Goal: Task Accomplishment & Management: Manage account settings

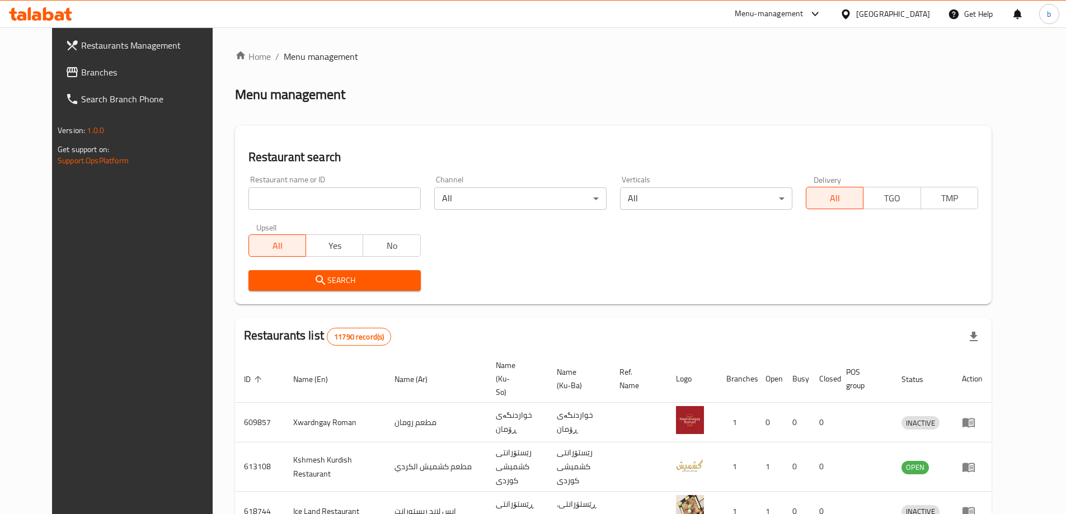
click at [103, 74] on span "Branches" at bounding box center [151, 71] width 140 height 13
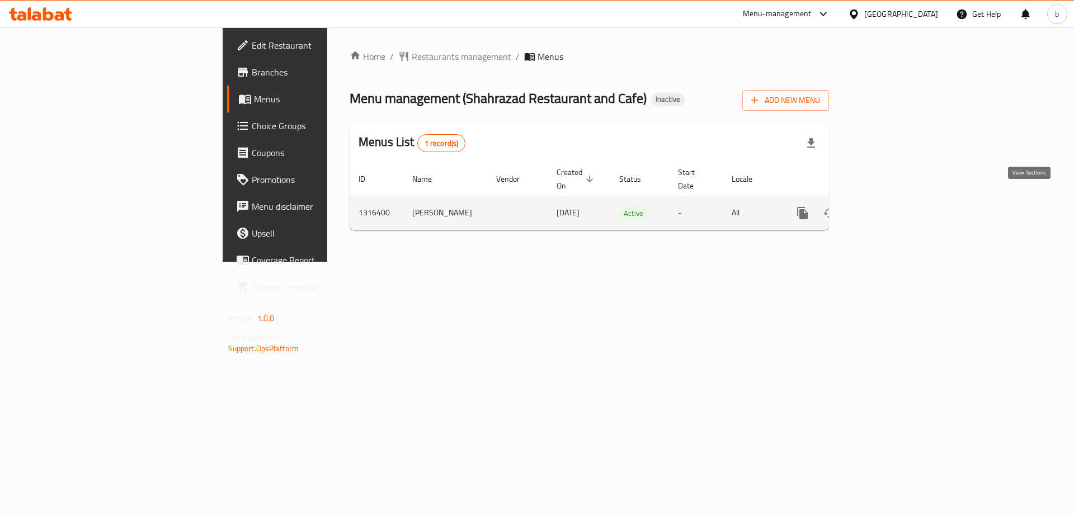
click at [897, 200] on link "enhanced table" at bounding box center [883, 213] width 27 height 27
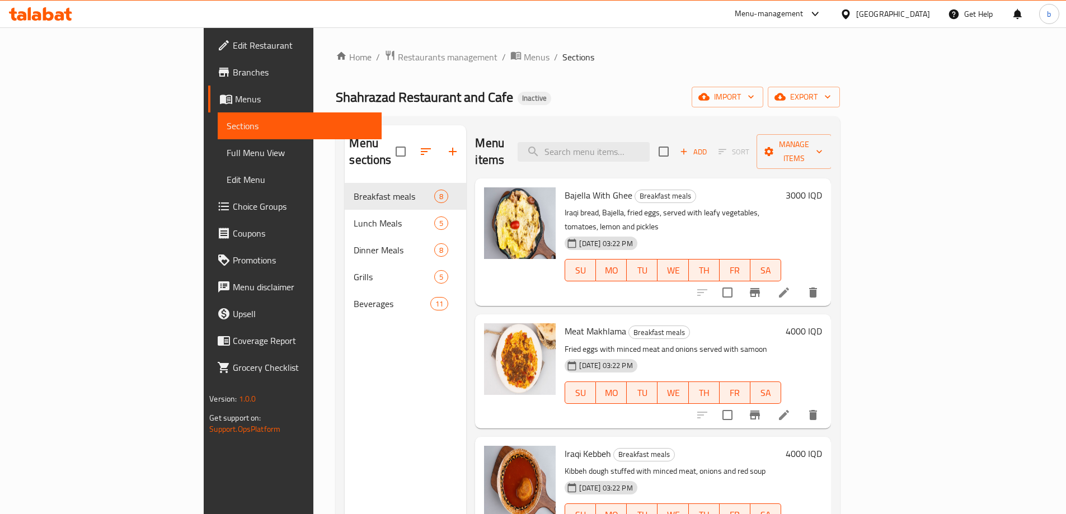
click at [227, 153] on span "Full Menu View" at bounding box center [300, 152] width 146 height 13
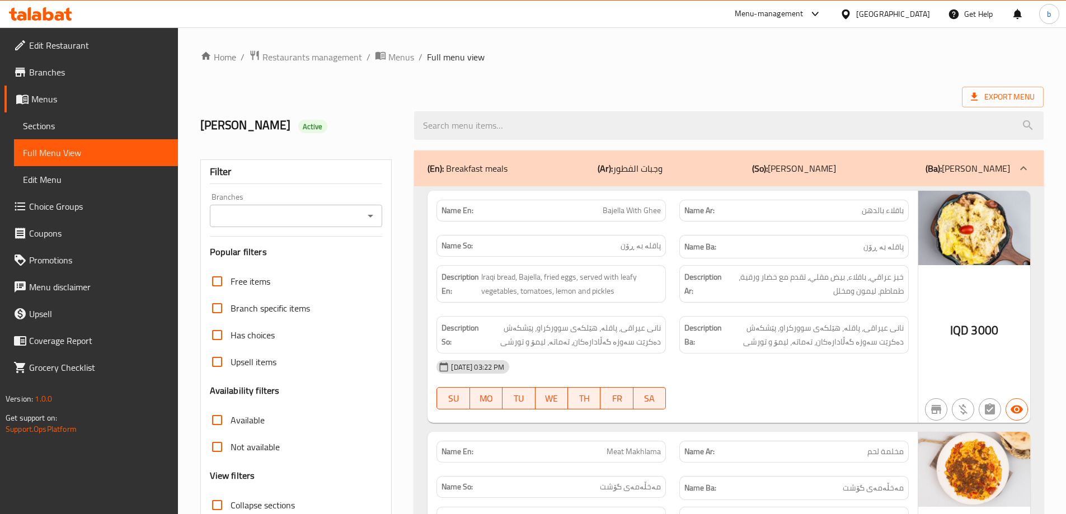
click at [371, 220] on icon "Open" at bounding box center [370, 215] width 13 height 13
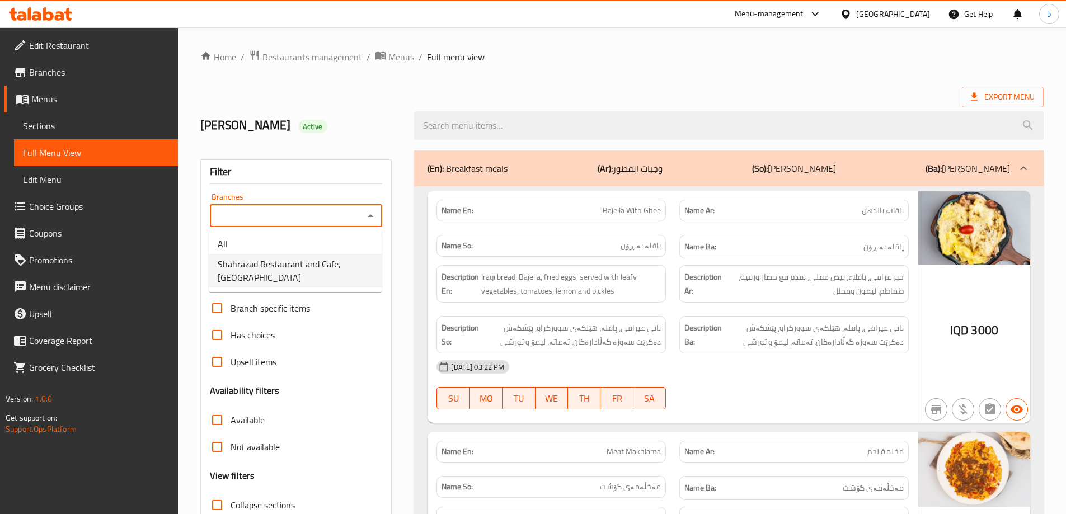
click at [315, 266] on span "Shahrazad Restaurant and Cafe, Karada Dakhel" at bounding box center [295, 270] width 155 height 27
type input "Shahrazad Restaurant and Cafe, Karada Dakhel"
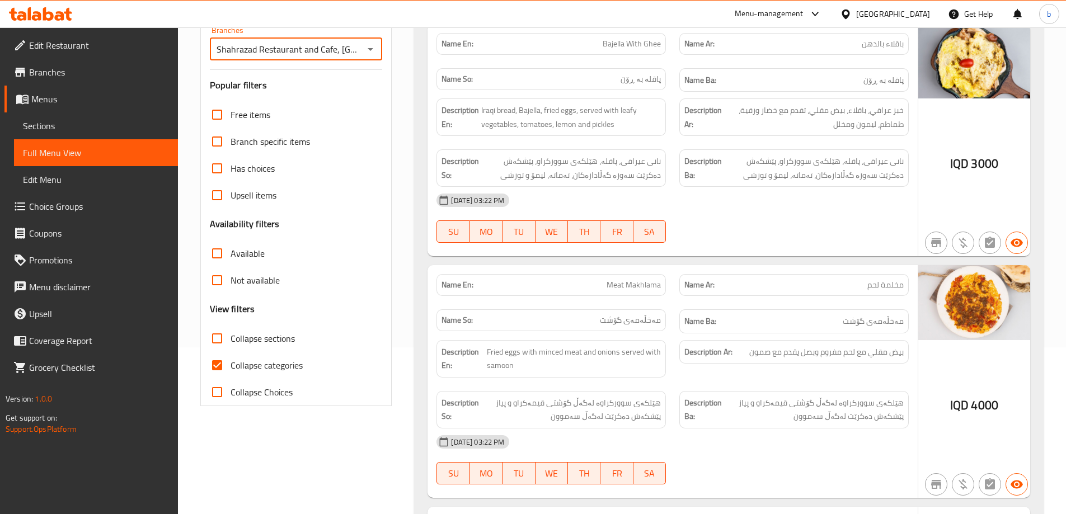
scroll to position [261, 0]
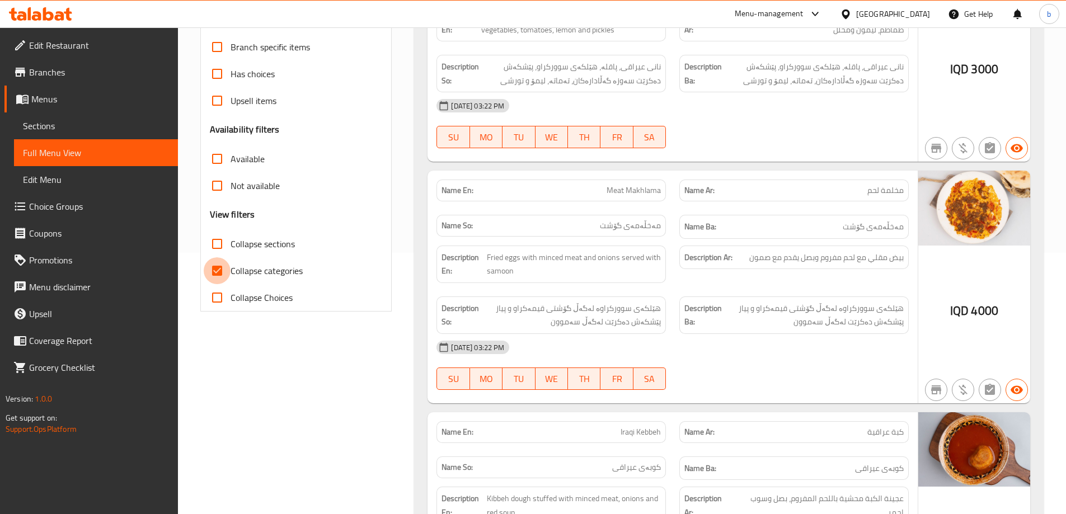
click at [221, 271] on input "Collapse categories" at bounding box center [217, 270] width 27 height 27
checkbox input "false"
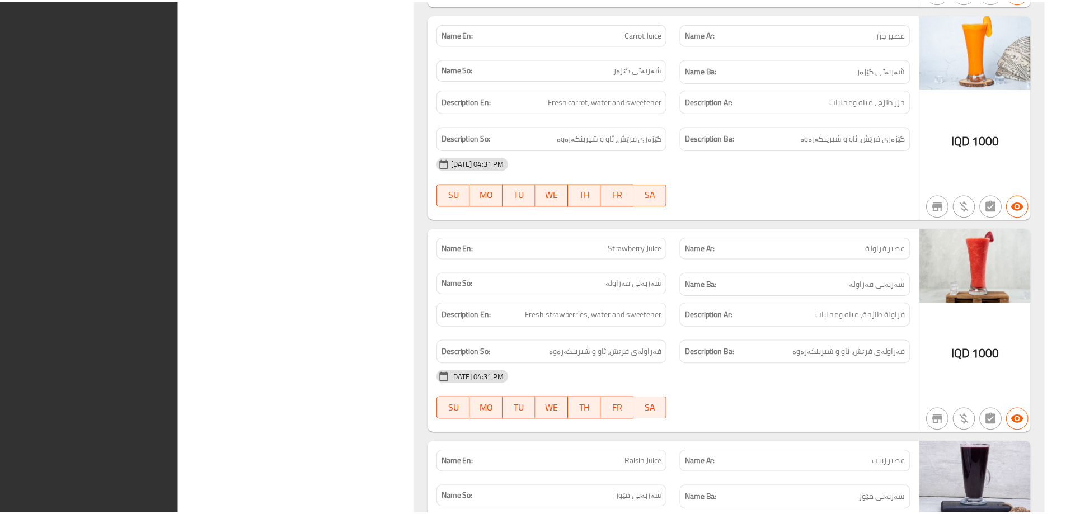
scroll to position [8826, 0]
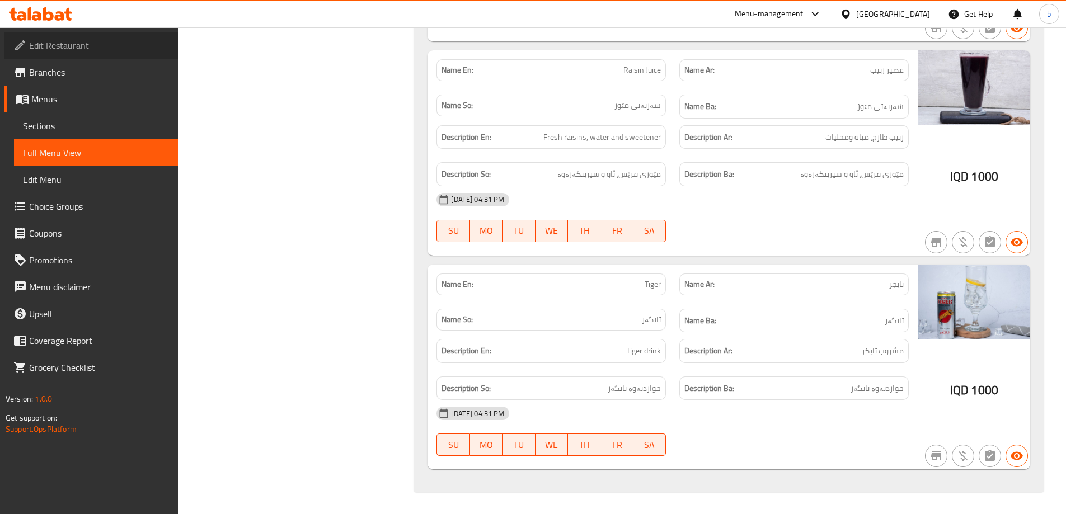
click at [91, 41] on span "Edit Restaurant" at bounding box center [99, 45] width 140 height 13
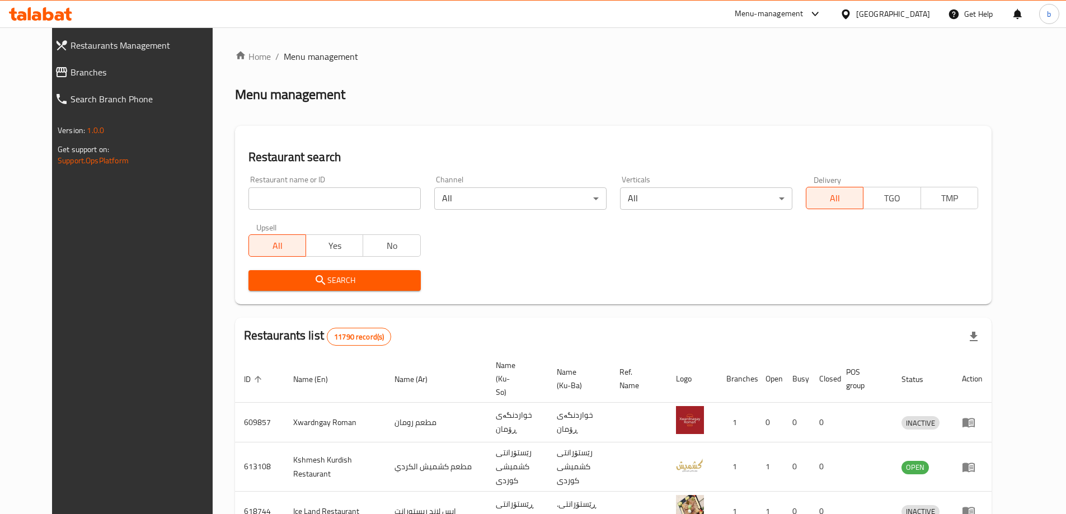
click at [82, 78] on span "Branches" at bounding box center [145, 71] width 150 height 13
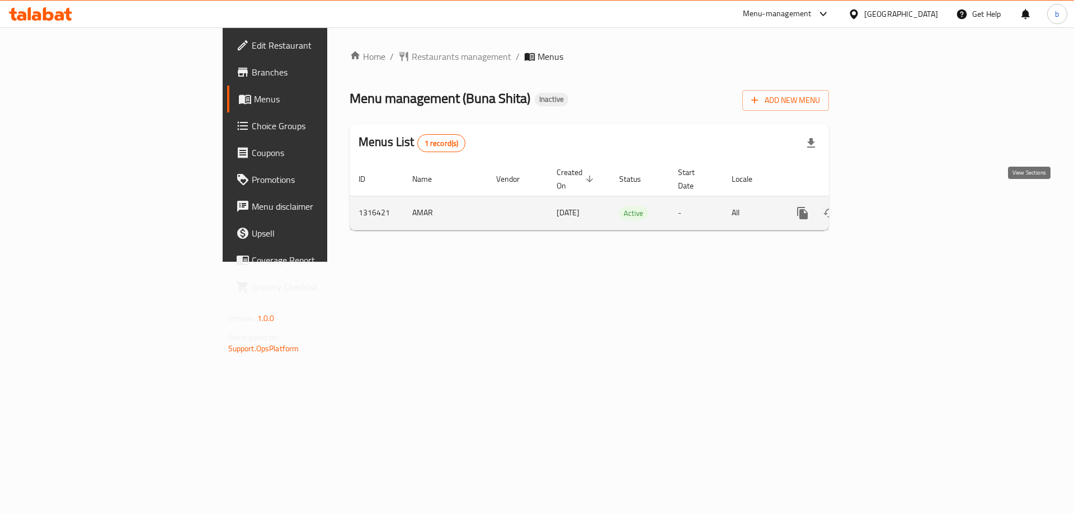
click at [890, 206] on icon "enhanced table" at bounding box center [883, 212] width 13 height 13
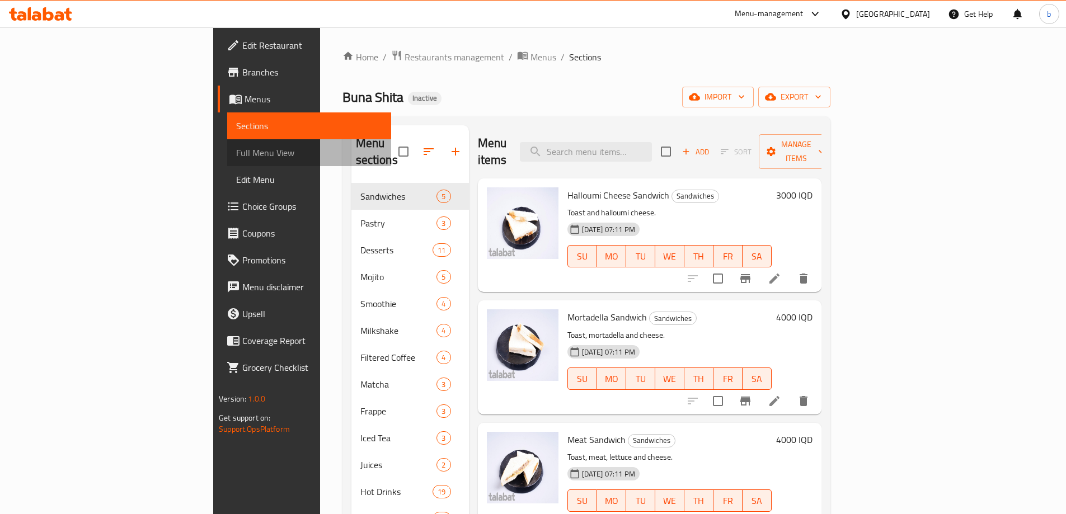
click at [227, 163] on link "Full Menu View" at bounding box center [309, 152] width 164 height 27
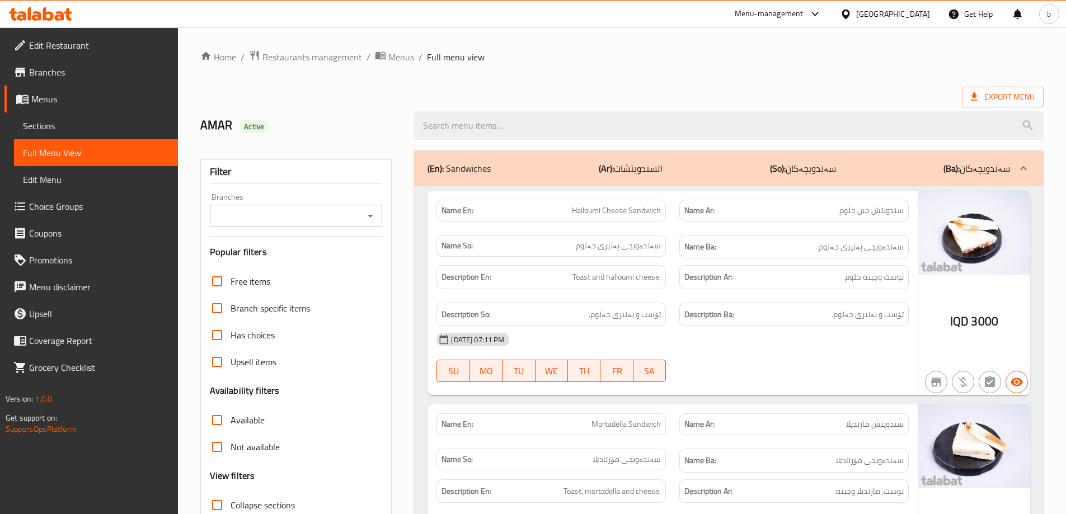
click at [373, 221] on icon "Open" at bounding box center [370, 215] width 13 height 13
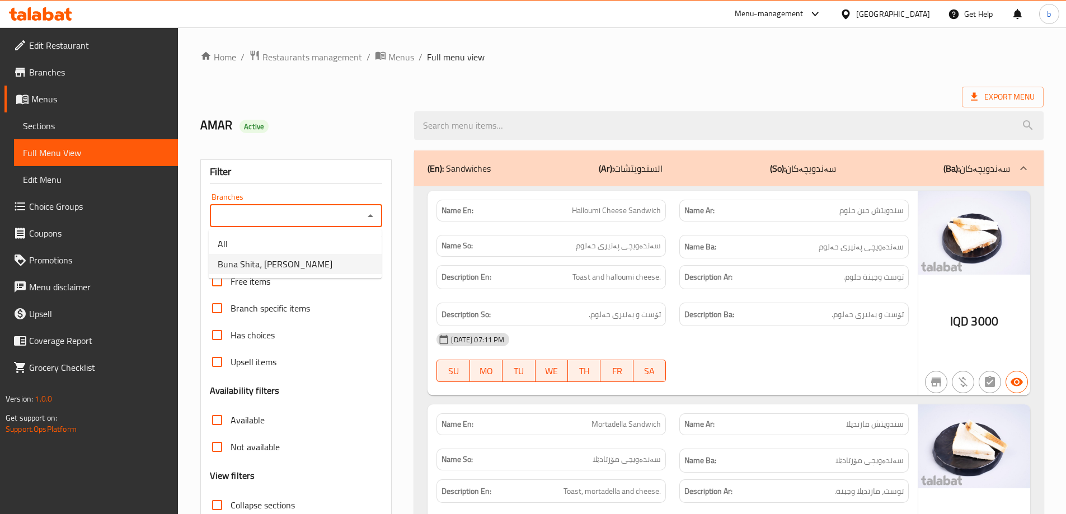
click at [276, 271] on span "Buna Shita، Hay Al-Khadra" at bounding box center [275, 263] width 115 height 13
type input "Buna Shita، Hay Al-Khadra"
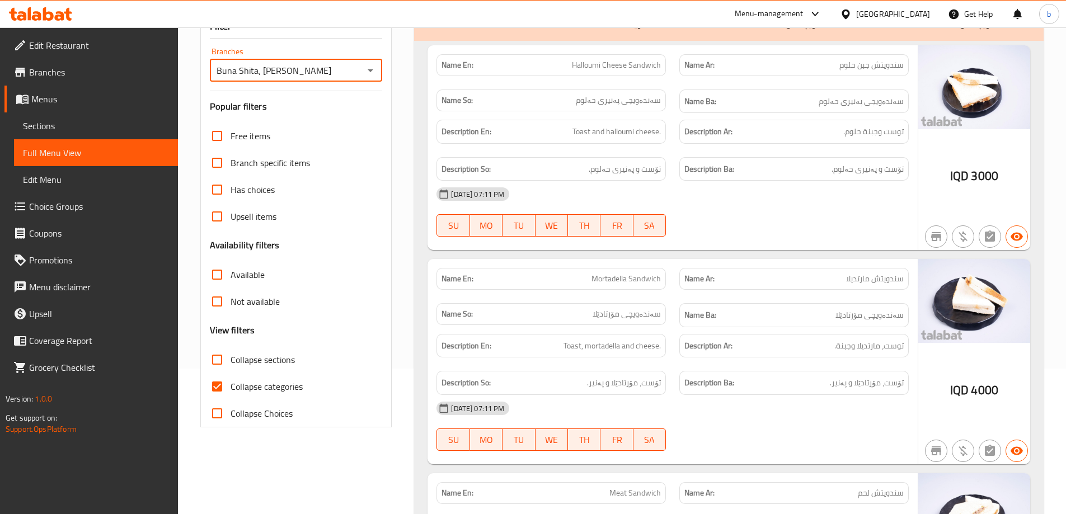
scroll to position [261, 0]
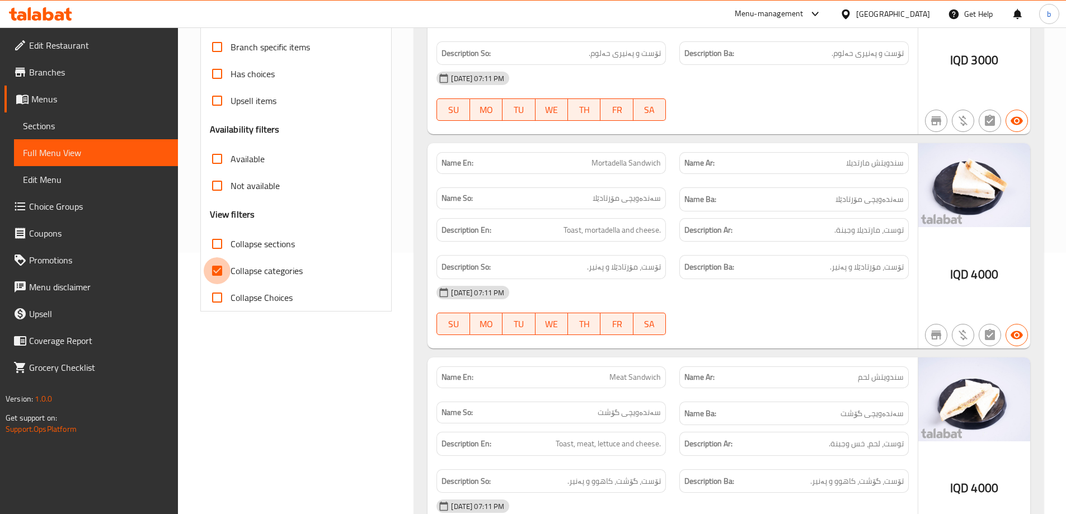
click at [215, 265] on input "Collapse categories" at bounding box center [217, 270] width 27 height 27
checkbox input "false"
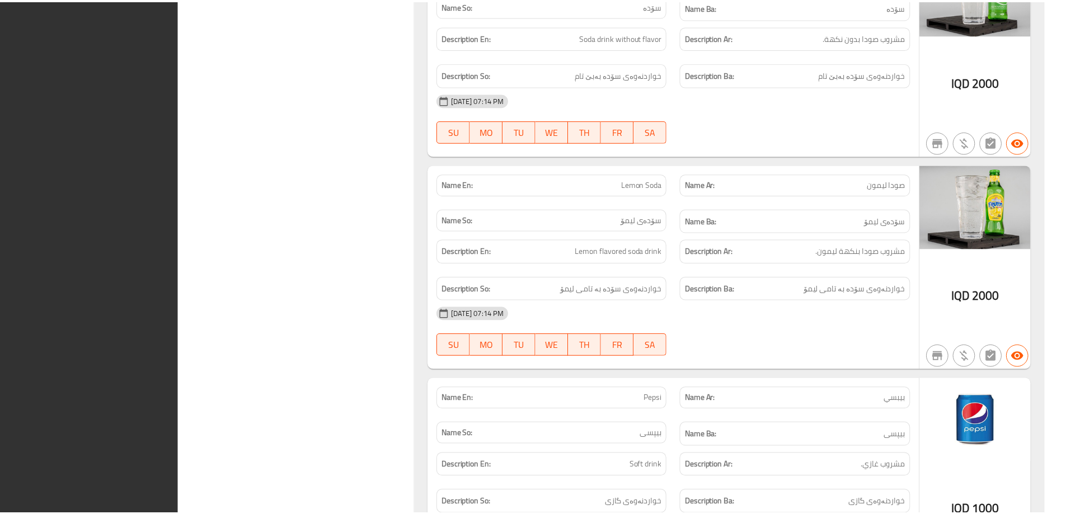
scroll to position [19525, 0]
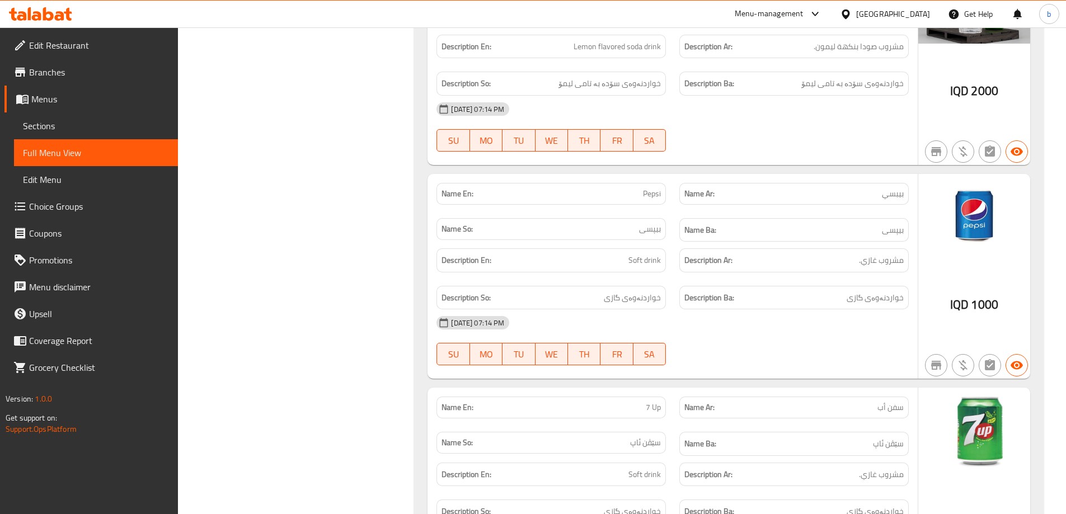
click at [126, 50] on span "Edit Restaurant" at bounding box center [99, 45] width 140 height 13
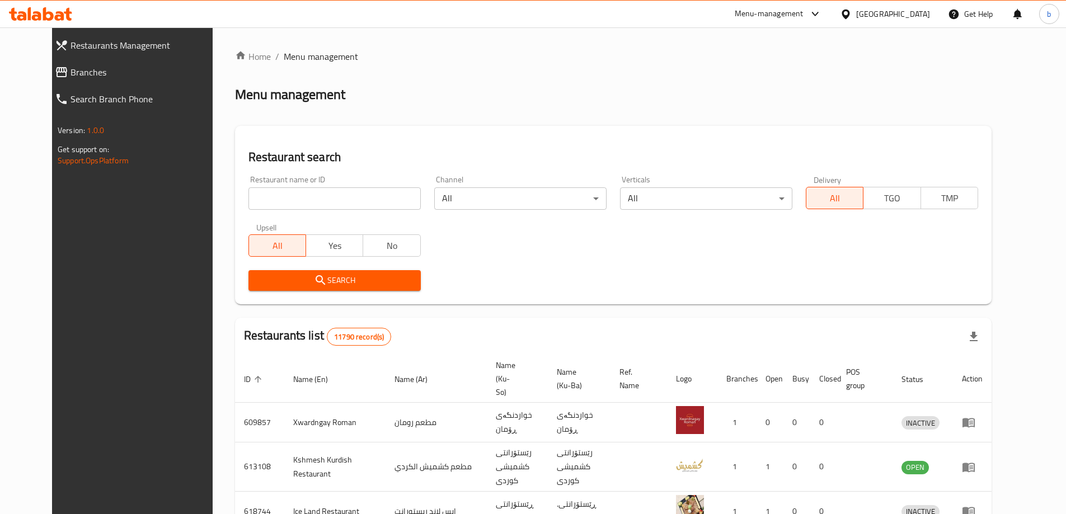
click at [70, 69] on span "Branches" at bounding box center [145, 71] width 150 height 13
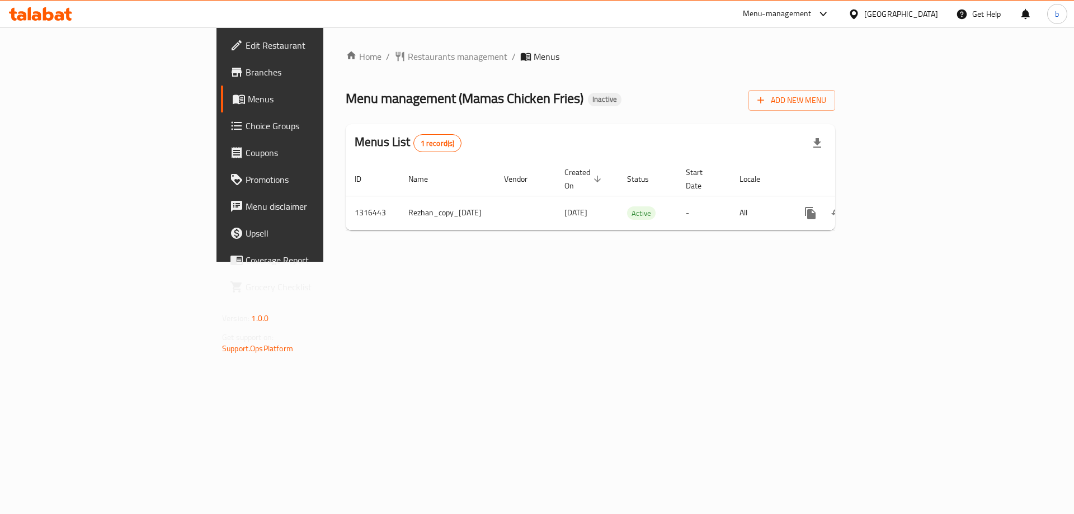
drag, startPoint x: 0, startPoint y: 0, endPoint x: 281, endPoint y: 266, distance: 386.6
click at [357, 262] on div "Home / Restaurants management / Menus Menu management ( Mamas Chicken Fries ) I…" at bounding box center [590, 144] width 534 height 234
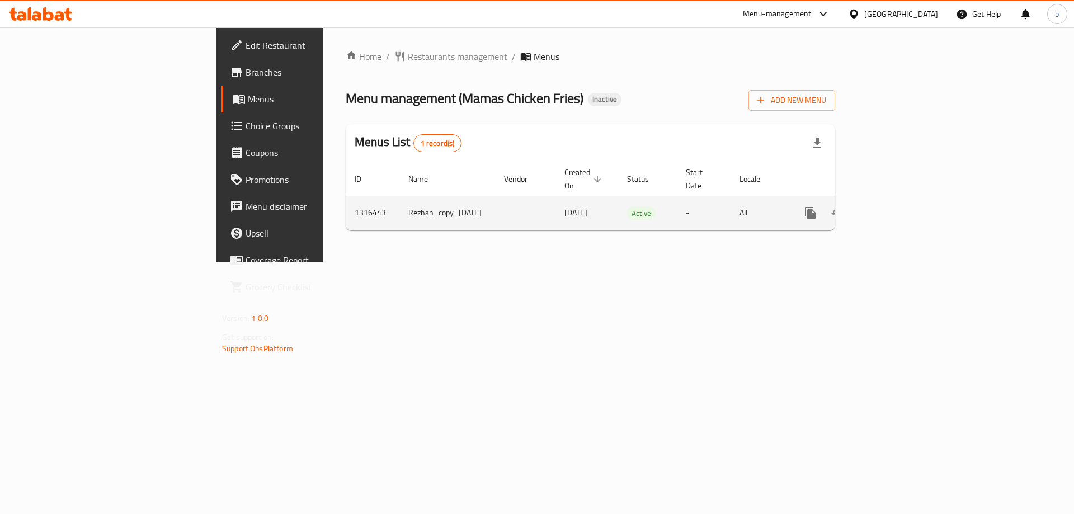
click at [898, 206] on icon "enhanced table" at bounding box center [890, 212] width 13 height 13
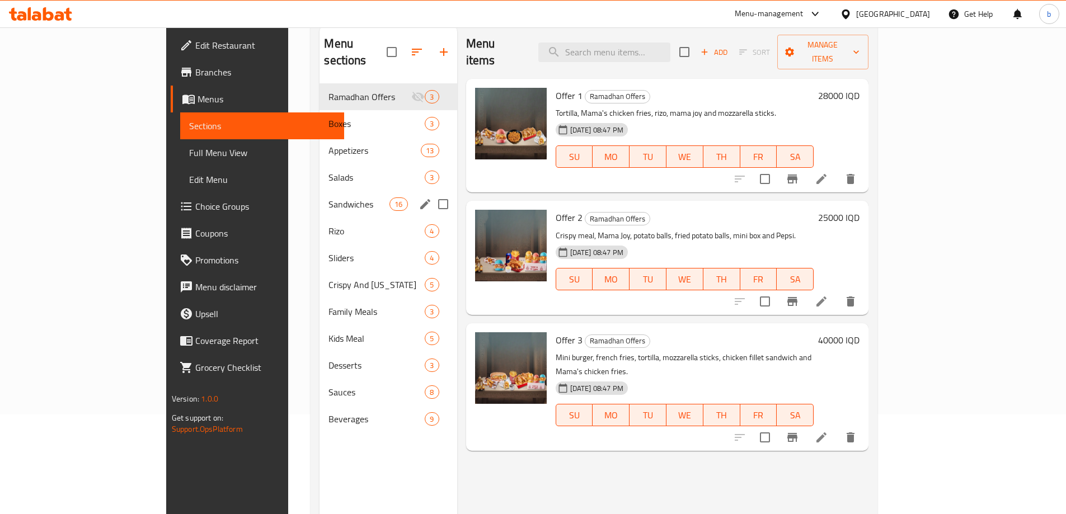
scroll to position [157, 0]
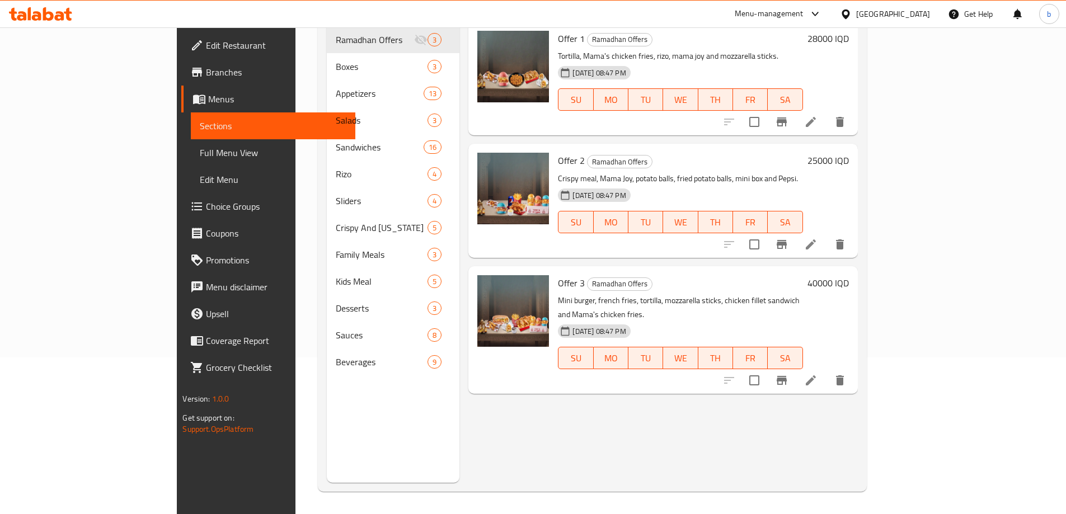
click at [206, 48] on span "Edit Restaurant" at bounding box center [276, 45] width 140 height 13
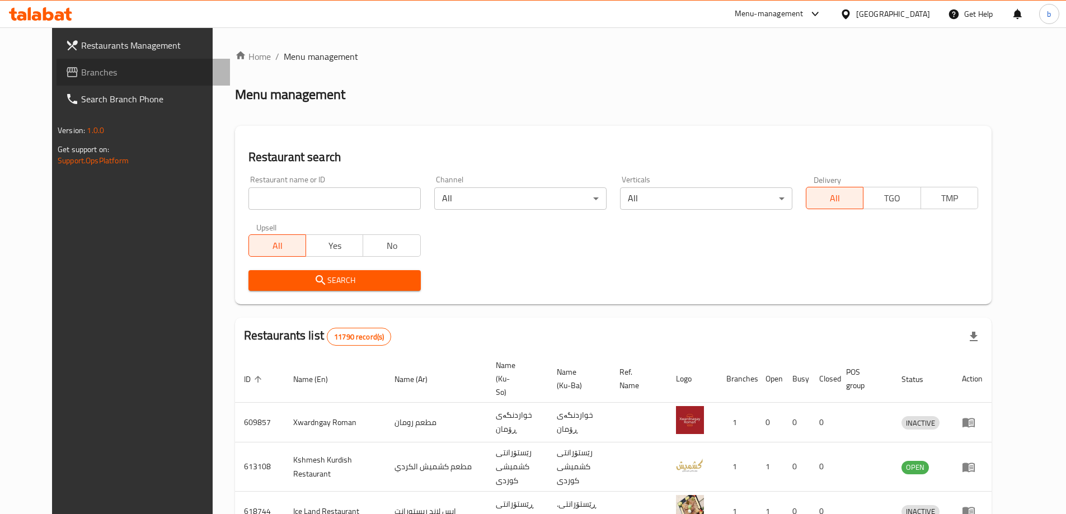
click at [81, 69] on span "Branches" at bounding box center [151, 71] width 140 height 13
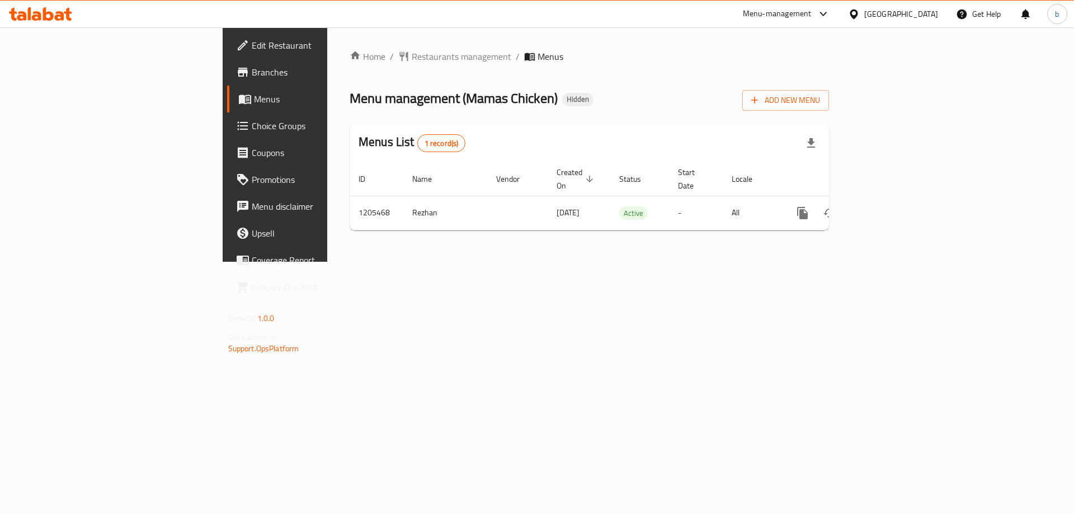
click at [486, 262] on div "Home / Restaurants management / Menus Menu management ( Mamas Chicken ) Hidden …" at bounding box center [589, 144] width 524 height 234
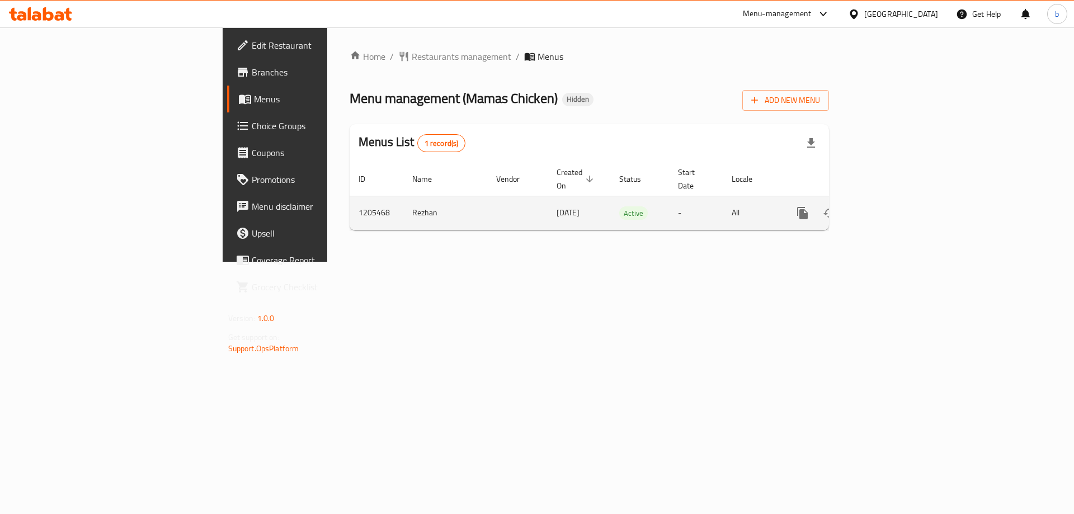
click at [888, 208] on icon "enhanced table" at bounding box center [883, 213] width 10 height 10
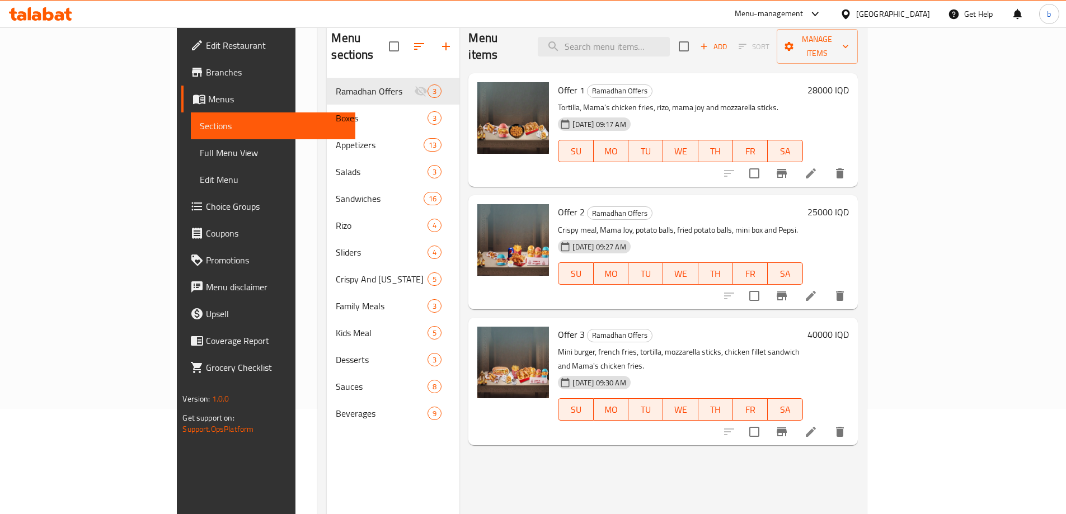
scroll to position [157, 0]
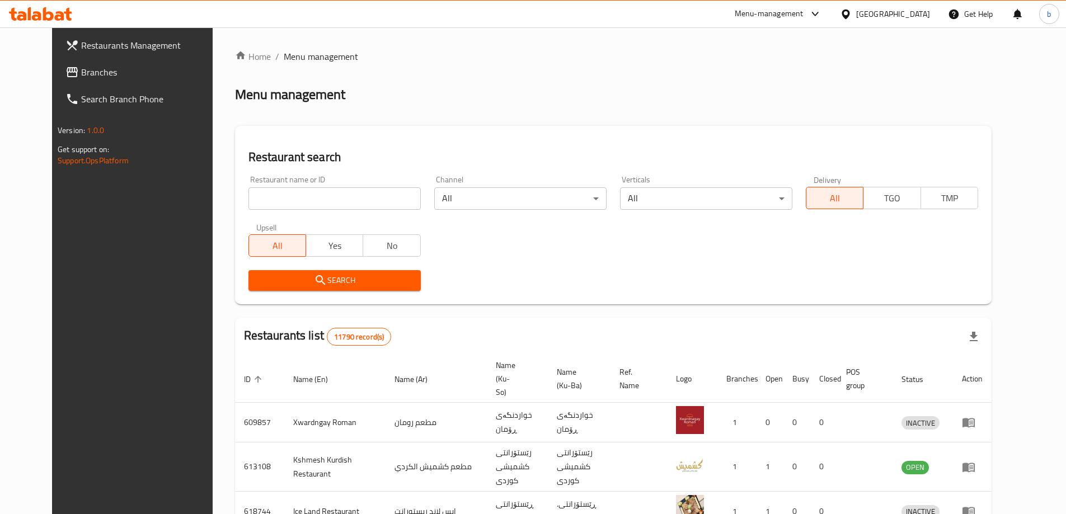
click at [83, 65] on span "Branches" at bounding box center [151, 71] width 140 height 13
